Goal: Task Accomplishment & Management: Use online tool/utility

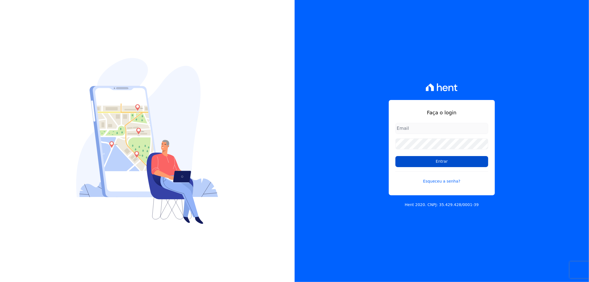
type input "recepcao@vilaurbe.com.br"
click at [446, 161] on input "Entrar" at bounding box center [441, 161] width 93 height 11
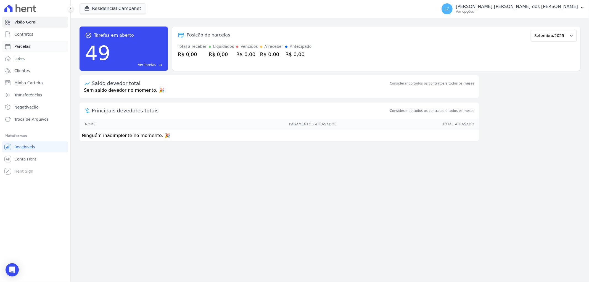
click at [27, 48] on span "Parcelas" at bounding box center [22, 47] width 16 height 6
select select
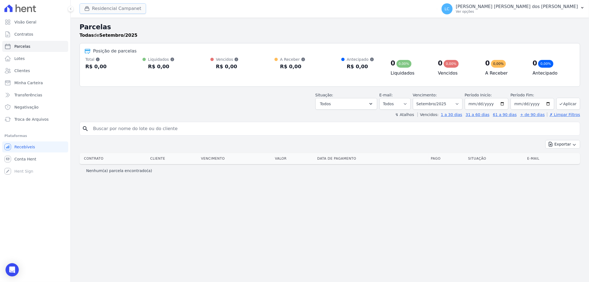
click at [98, 9] on button "Residencial Campanet" at bounding box center [113, 8] width 67 height 10
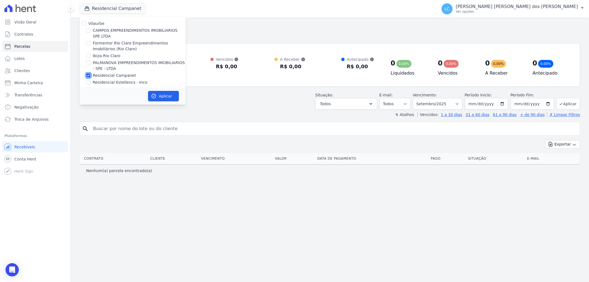
click at [86, 73] on input "Residencial Campanet" at bounding box center [88, 75] width 4 height 4
checkbox input "false"
click at [88, 65] on div at bounding box center [88, 63] width 4 height 6
click at [88, 63] on input "PALMANOVA EMPREENDIMENTOS IMOBILIARIOS - SPE - LTDA" at bounding box center [88, 62] width 4 height 4
checkbox input "true"
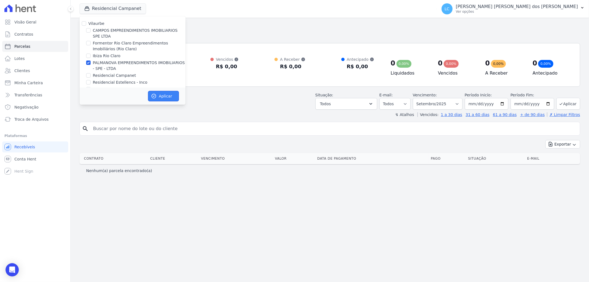
click at [161, 96] on button "Aplicar" at bounding box center [163, 96] width 31 height 10
select select
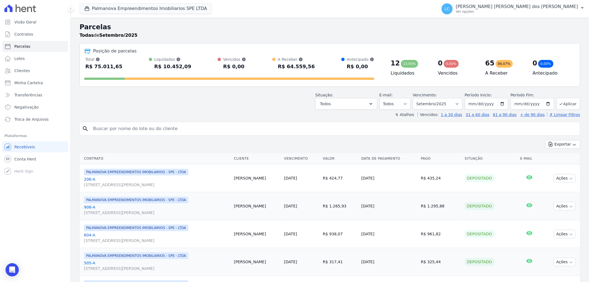
click at [169, 128] on input "search" at bounding box center [334, 128] width 488 height 11
paste input "[PERSON_NAME] [PERSON_NAME] dos [PERSON_NAME]"
type input "[PERSON_NAME] [PERSON_NAME] dos [PERSON_NAME]"
select select
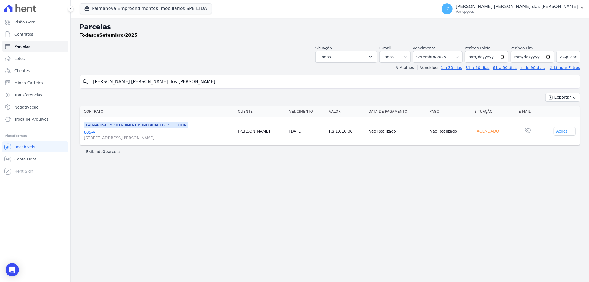
click at [559, 131] on button "Ações" at bounding box center [564, 131] width 22 height 9
click at [553, 143] on link "Ver boleto" at bounding box center [562, 144] width 53 height 10
